Goal: Check status: Check status

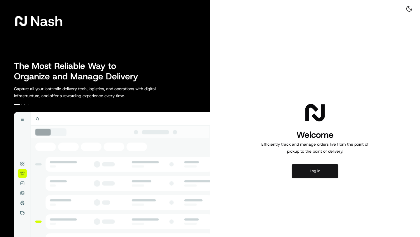
click at [315, 167] on button "Log in" at bounding box center [314, 171] width 47 height 14
